Goal: Task Accomplishment & Management: Use online tool/utility

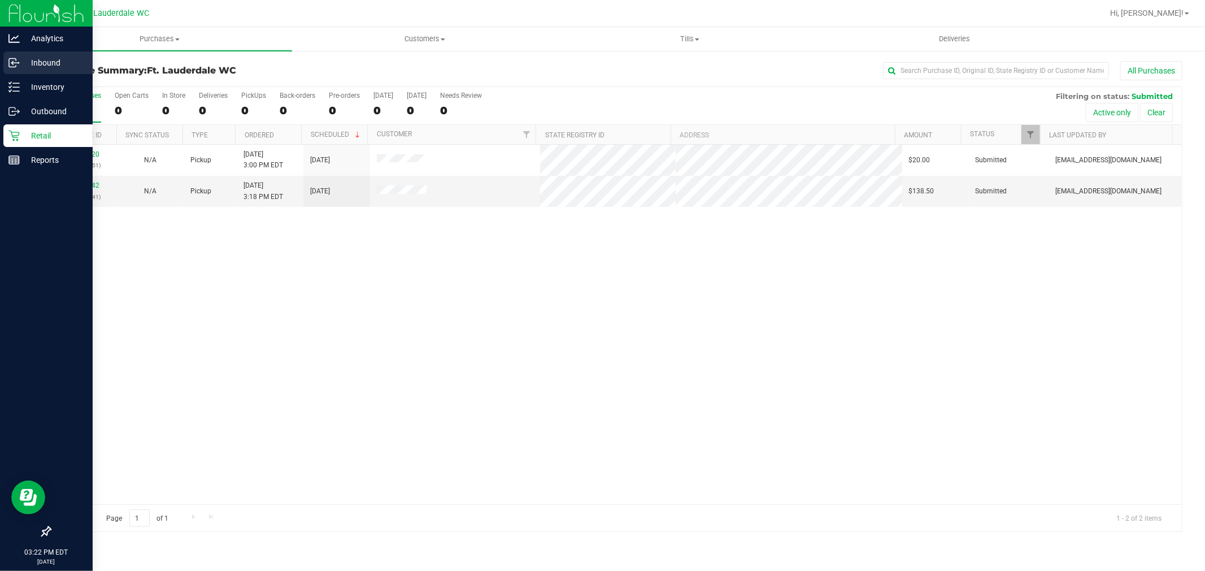
click at [50, 62] on p "Inbound" at bounding box center [54, 63] width 68 height 14
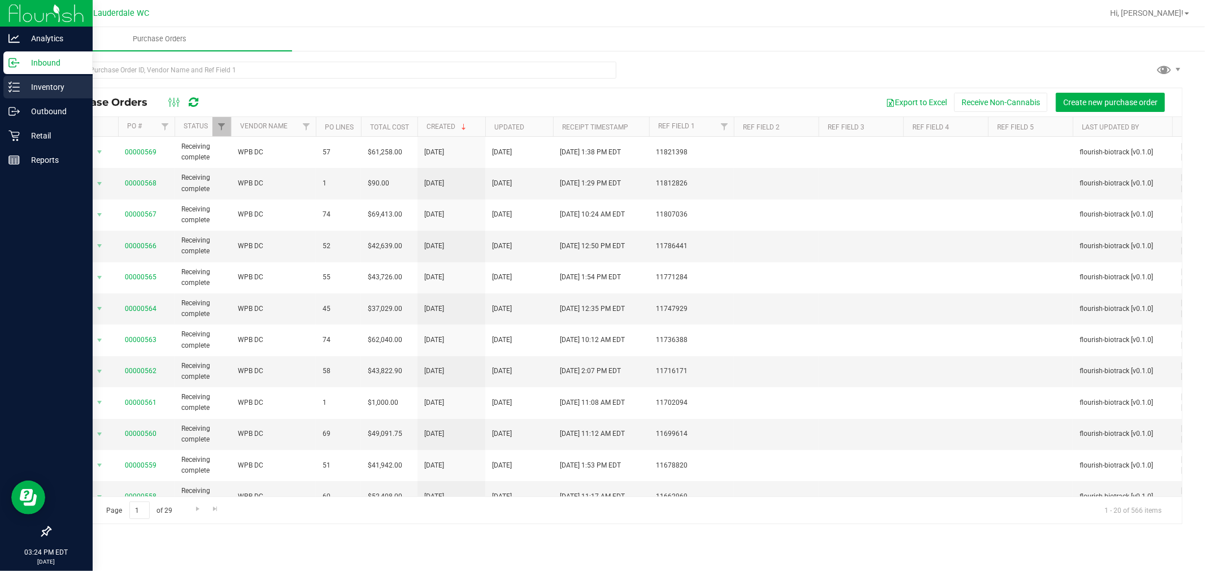
click at [41, 92] on p "Inventory" at bounding box center [54, 87] width 68 height 14
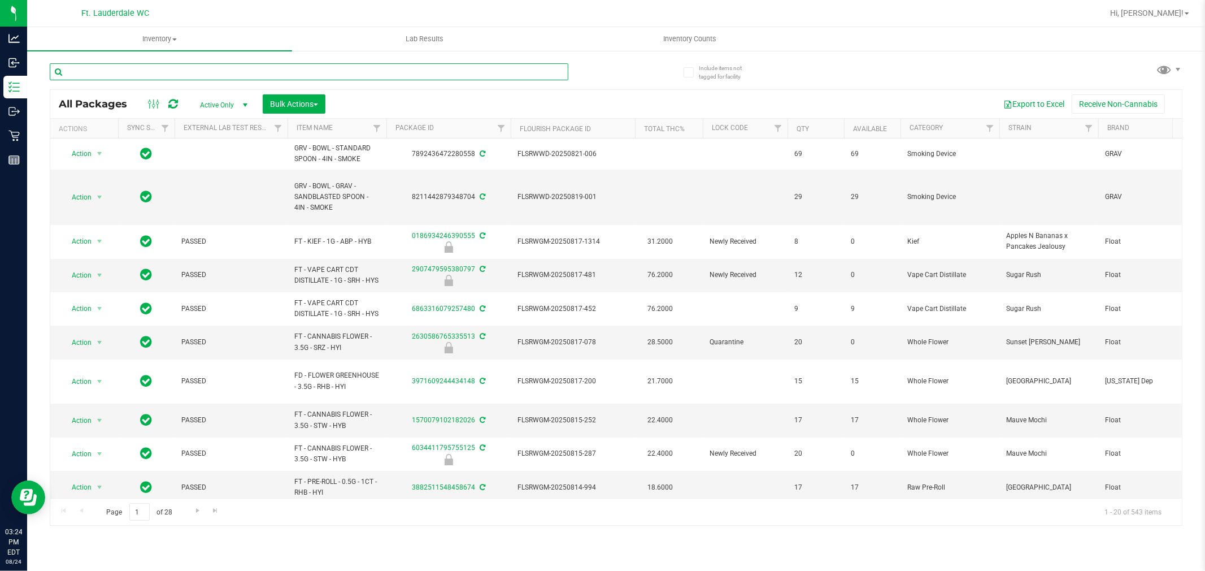
click at [173, 71] on input "text" at bounding box center [309, 71] width 519 height 17
click at [549, 66] on input "text" at bounding box center [309, 71] width 519 height 17
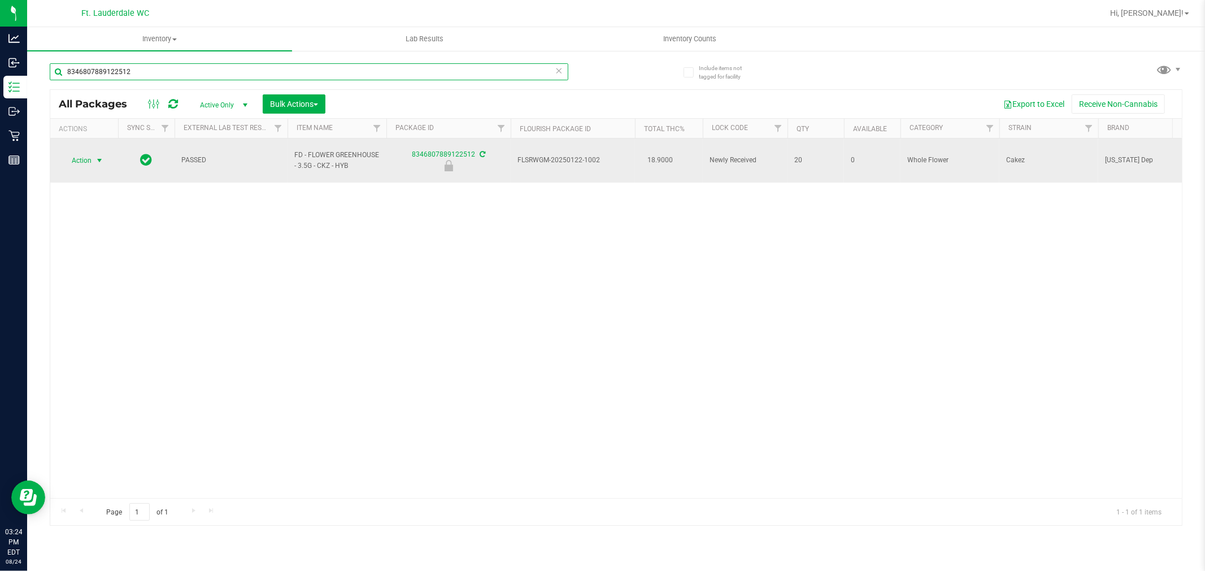
type input "8346807889122512"
click at [81, 157] on span "Action" at bounding box center [77, 161] width 31 height 16
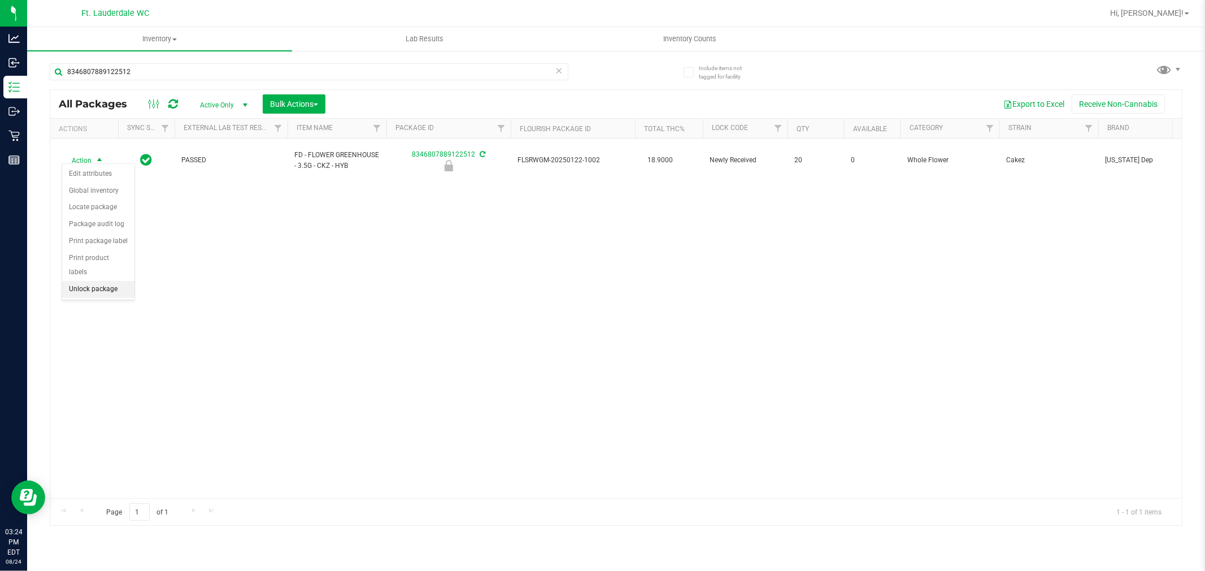
click at [111, 296] on li "Unlock package" at bounding box center [98, 289] width 72 height 17
click at [559, 69] on icon at bounding box center [559, 70] width 8 height 14
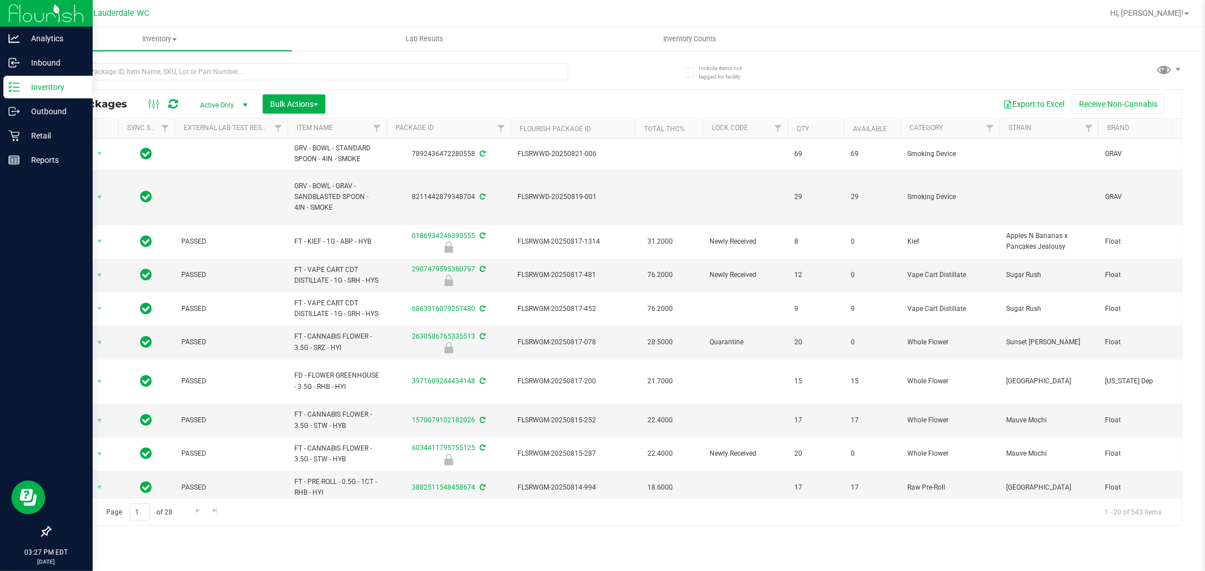
click at [15, 91] on line at bounding box center [16, 91] width 6 height 0
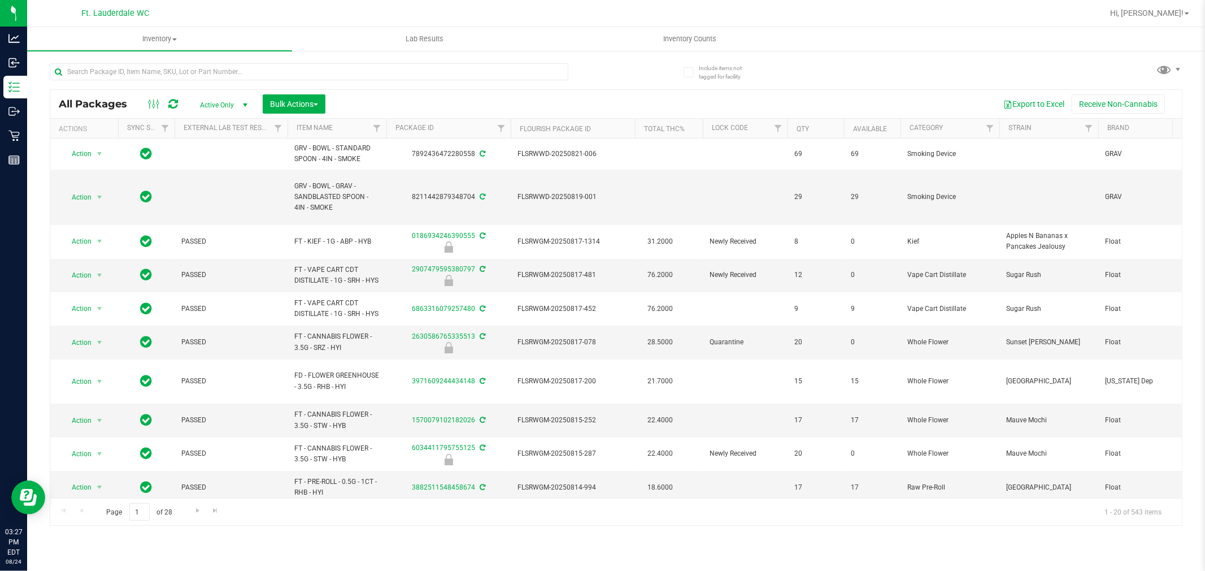
drag, startPoint x: 369, startPoint y: 97, endPoint x: 332, endPoint y: 88, distance: 38.4
click at [334, 88] on div "All Packages Active Only Active Only Lab Samples Locked All External Internal B…" at bounding box center [616, 289] width 1133 height 473
click at [306, 77] on input "text" at bounding box center [309, 71] width 519 height 17
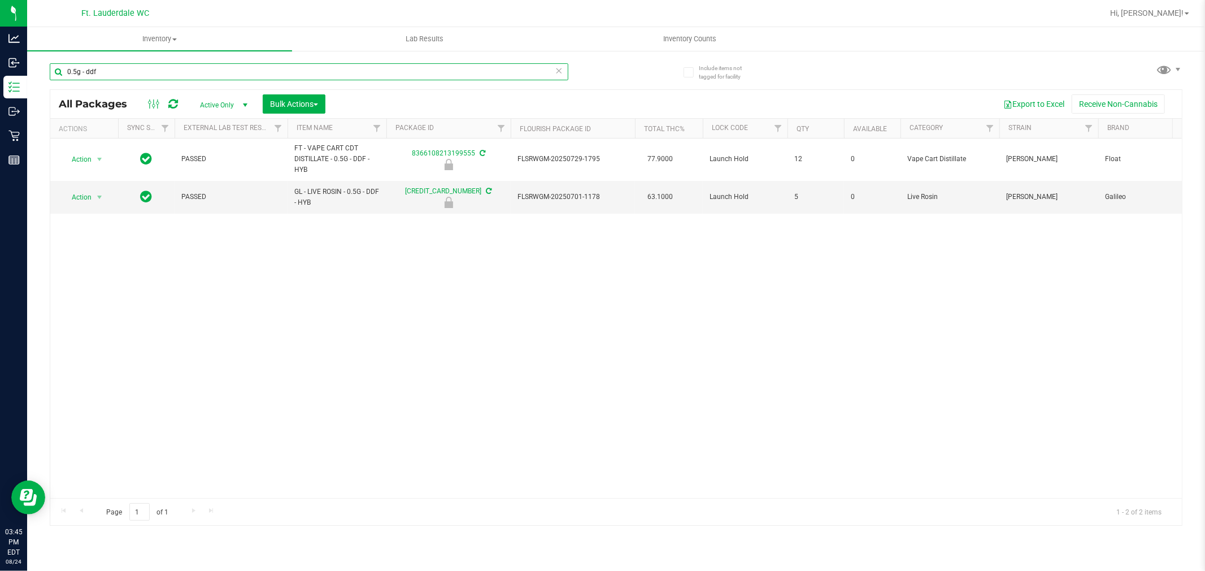
type input "0.5g - ddf"
click at [469, 415] on div "Action Action Edit attributes Global inventory Locate package Package audit log…" at bounding box center [616, 317] width 1132 height 359
click at [489, 482] on div "Action Action Edit attributes Global inventory Locate package Package audit log…" at bounding box center [616, 317] width 1132 height 359
